Goal: Complete application form

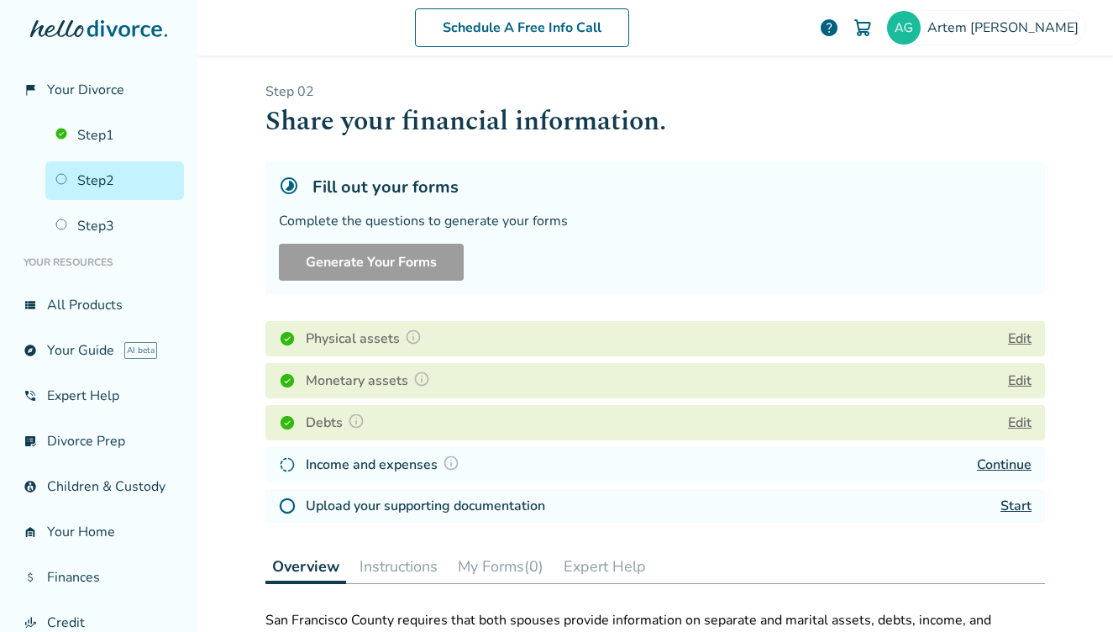
scroll to position [99, 0]
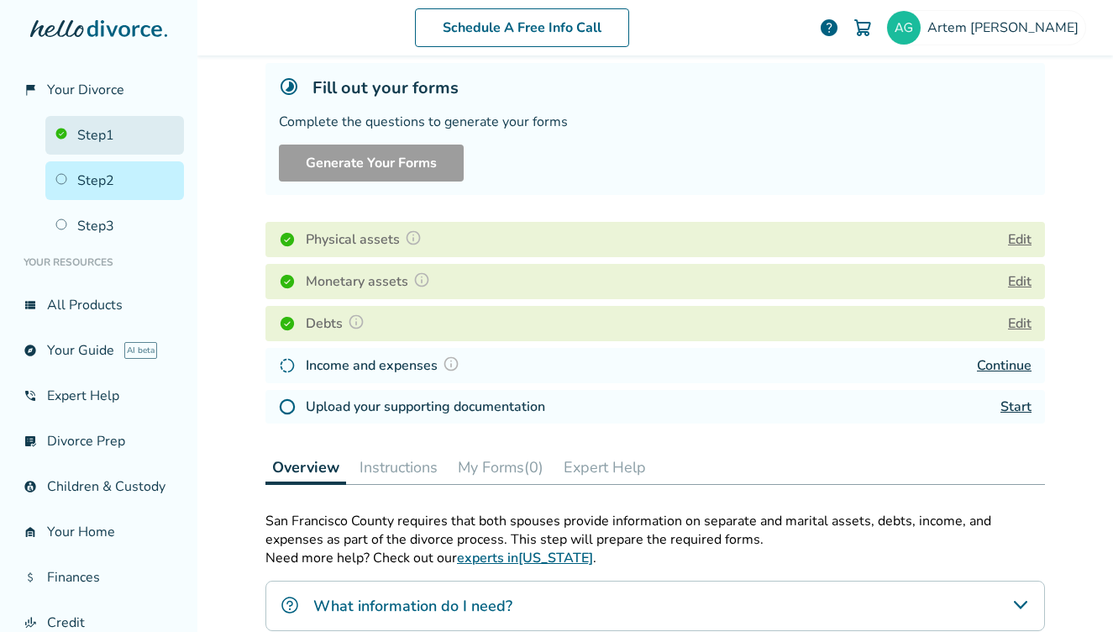
click at [102, 125] on link "Step 1" at bounding box center [114, 135] width 139 height 39
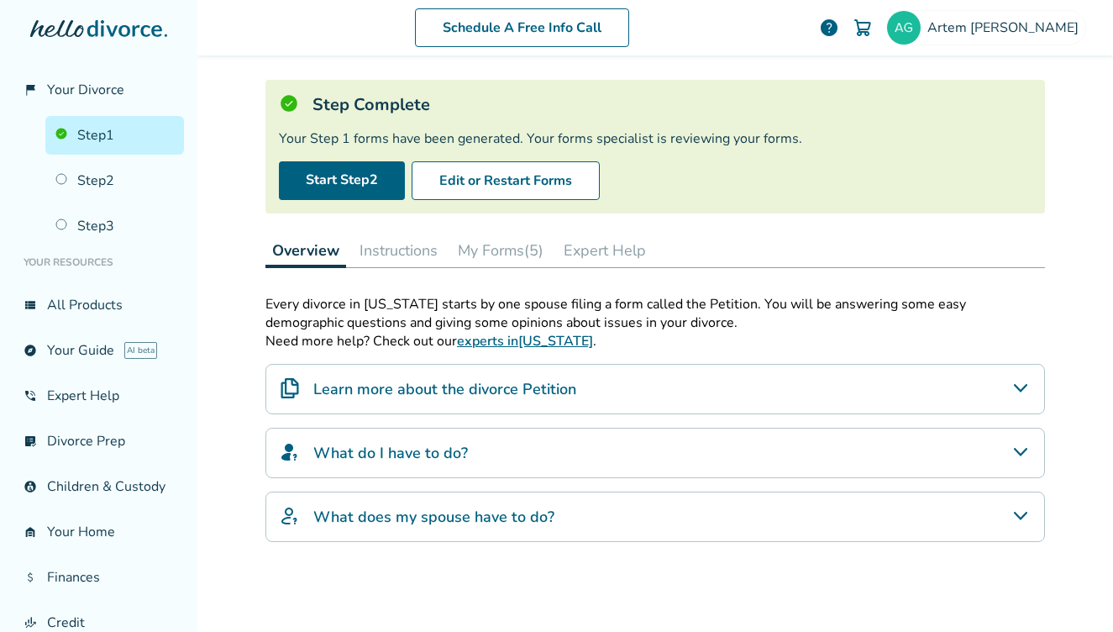
click at [482, 258] on button "My Forms (5)" at bounding box center [500, 250] width 99 height 34
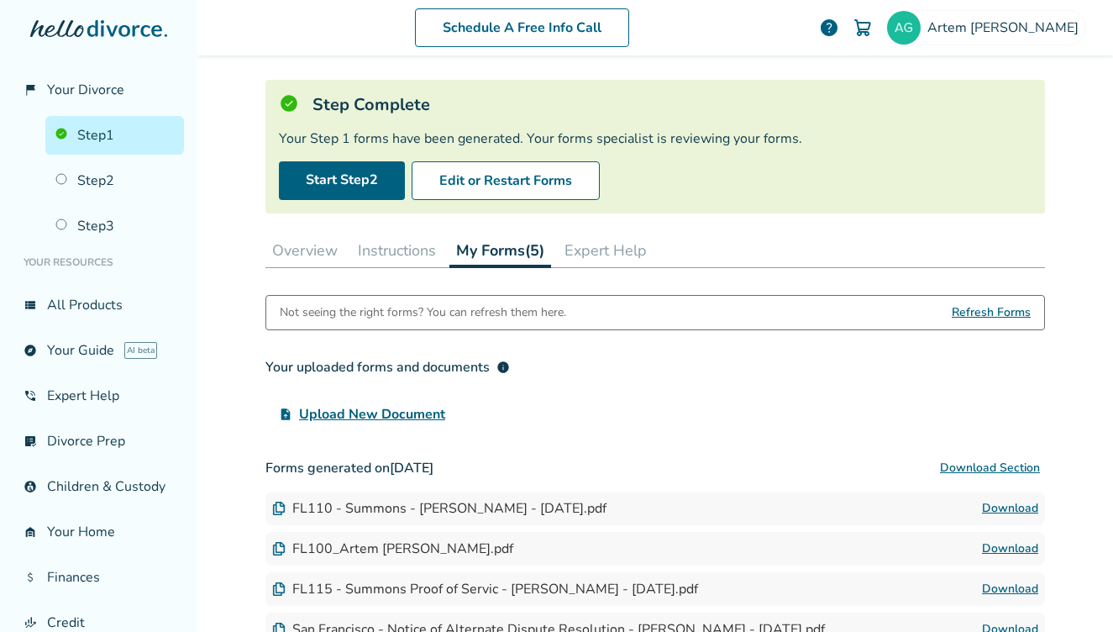
click at [396, 258] on button "Instructions" at bounding box center [397, 250] width 92 height 34
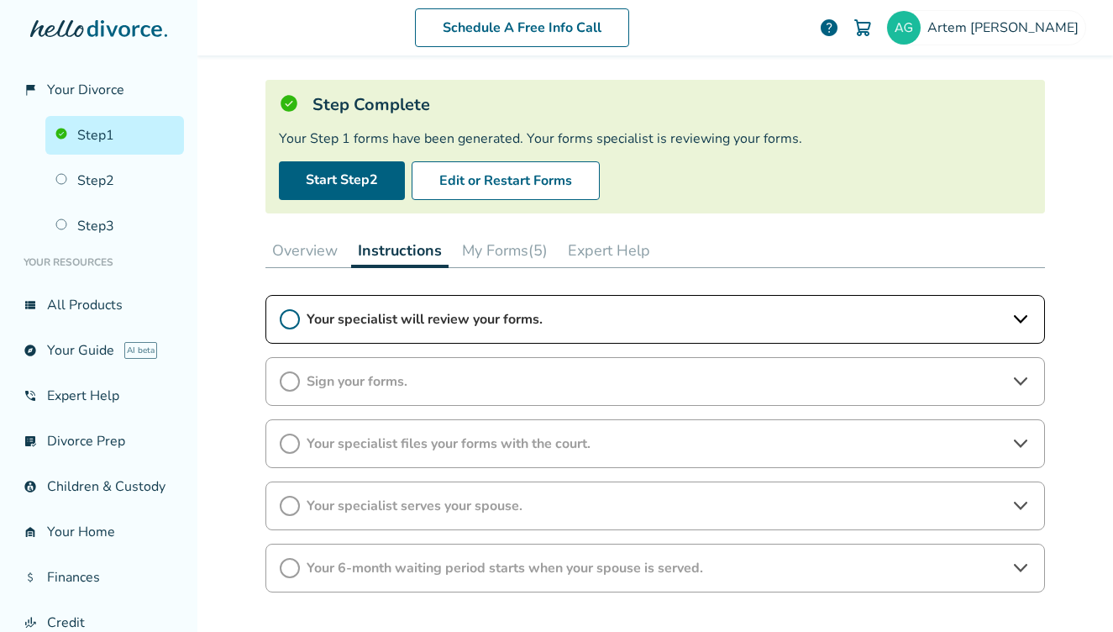
click at [401, 322] on span "Your specialist will review your forms." at bounding box center [655, 319] width 697 height 18
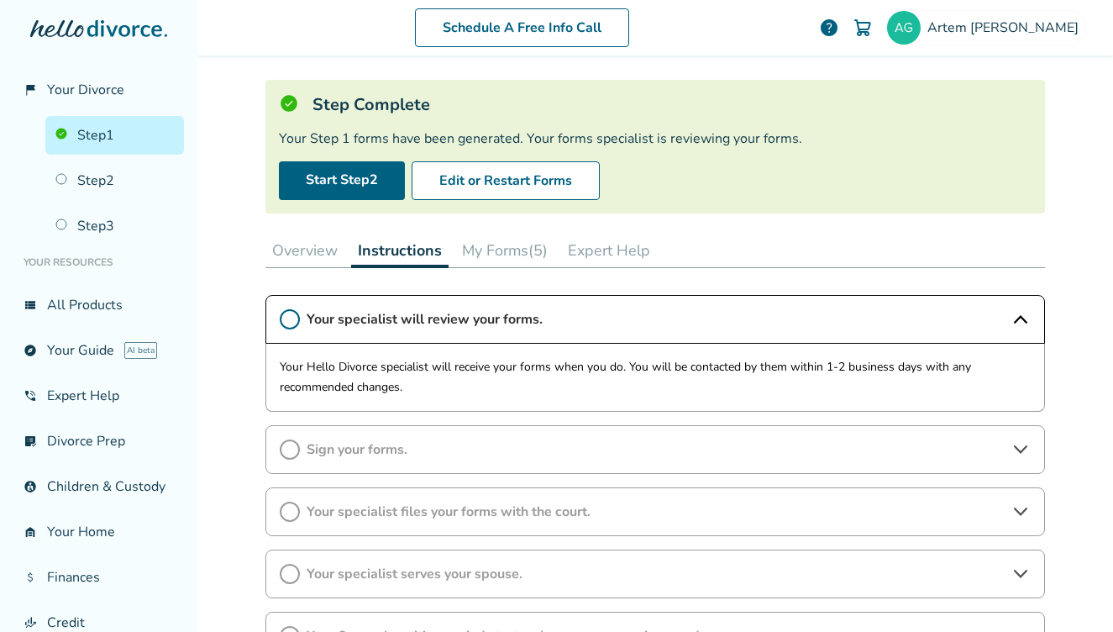
click at [401, 322] on span "Your specialist will review your forms." at bounding box center [655, 319] width 697 height 18
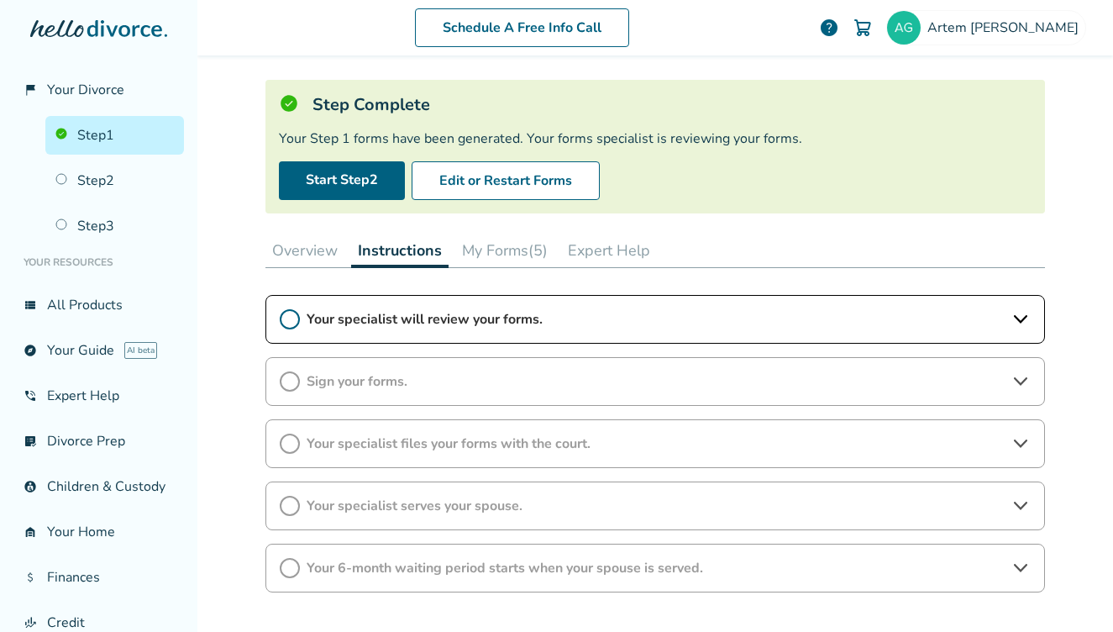
click at [388, 527] on div "Your specialist serves your spouse." at bounding box center [654, 505] width 779 height 49
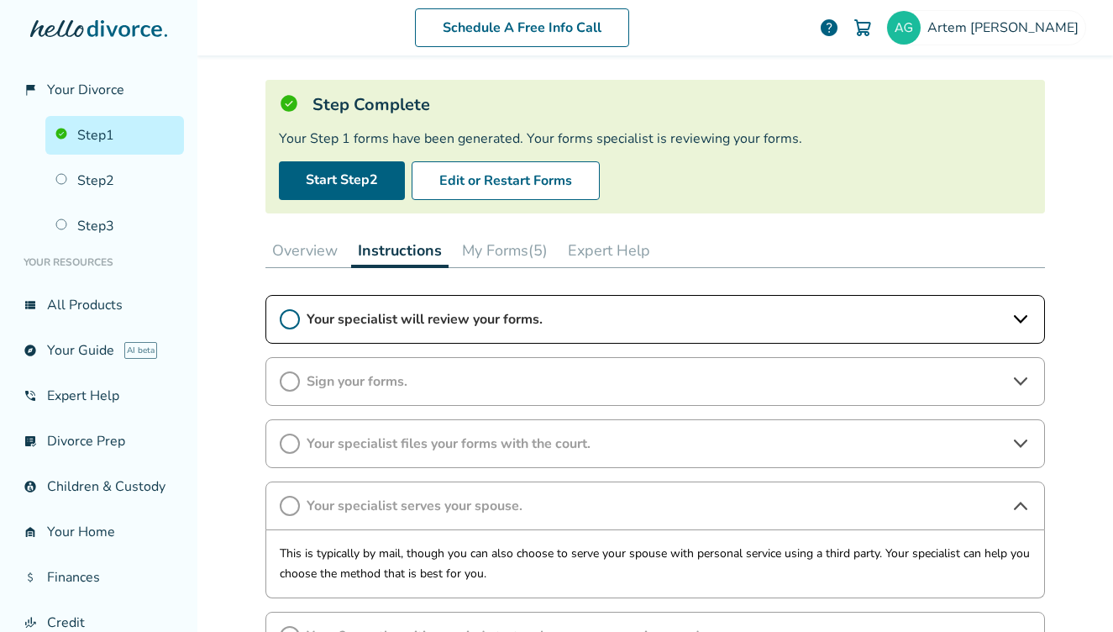
click at [386, 511] on span "Your specialist serves your spouse." at bounding box center [655, 505] width 697 height 18
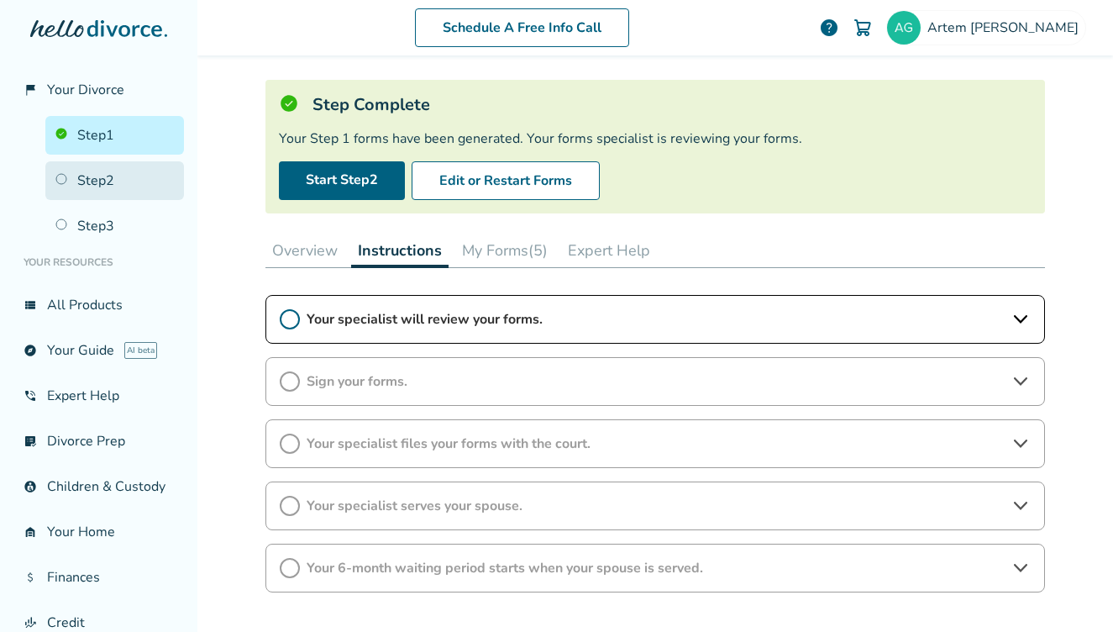
click at [113, 191] on link "Step 2" at bounding box center [114, 180] width 139 height 39
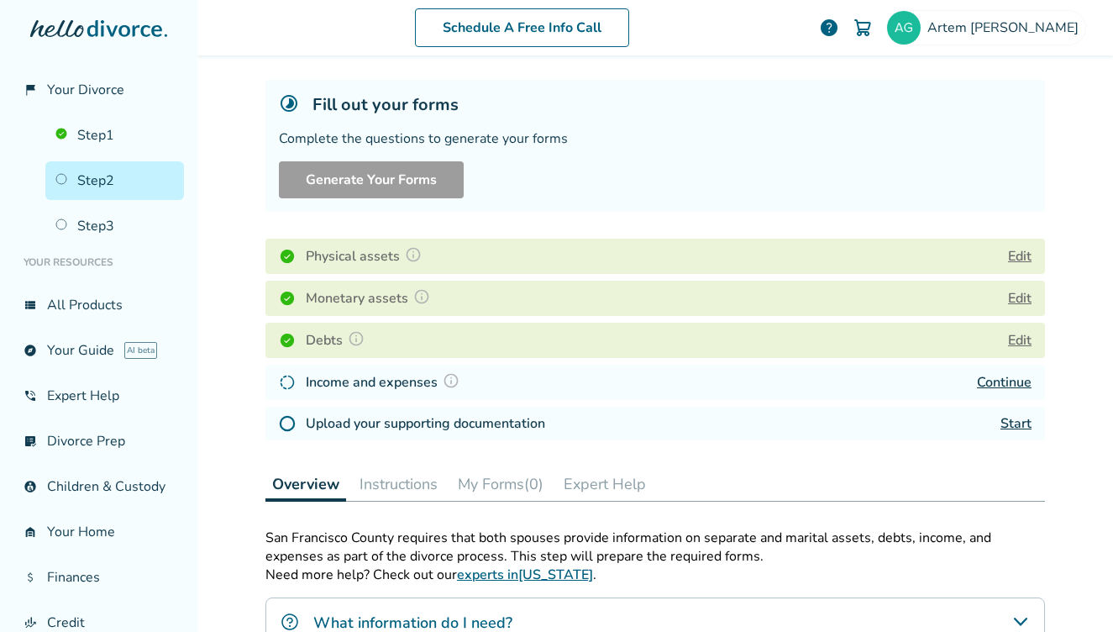
scroll to position [223, 0]
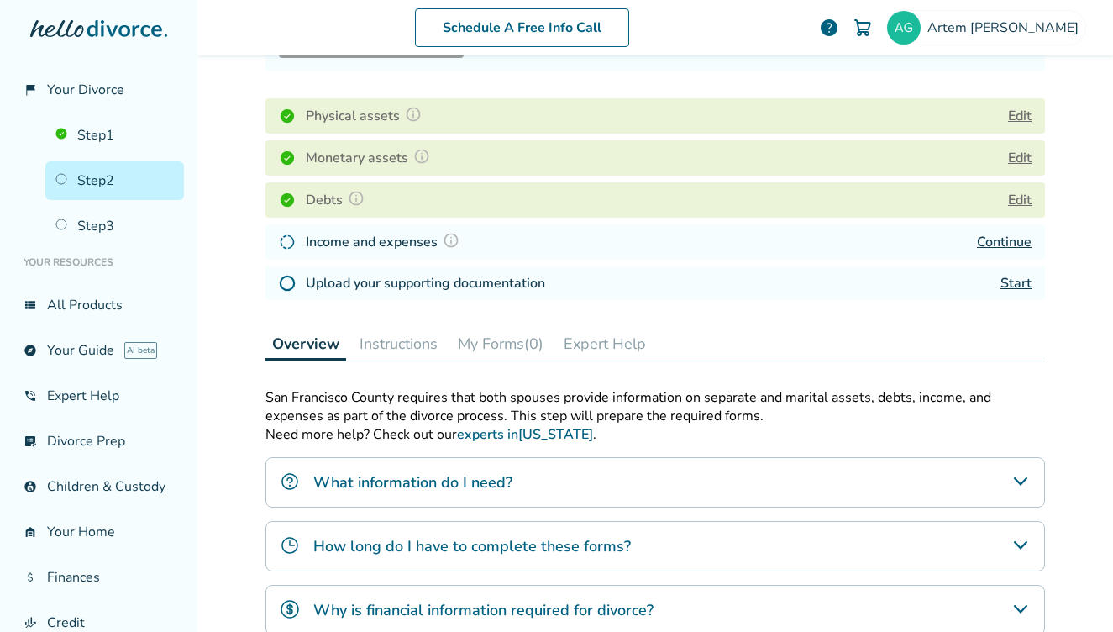
click at [346, 232] on h4 "Income and expenses" at bounding box center [385, 242] width 159 height 22
click at [995, 239] on link "Continue" at bounding box center [1004, 242] width 55 height 18
